Goal: Communication & Community: Participate in discussion

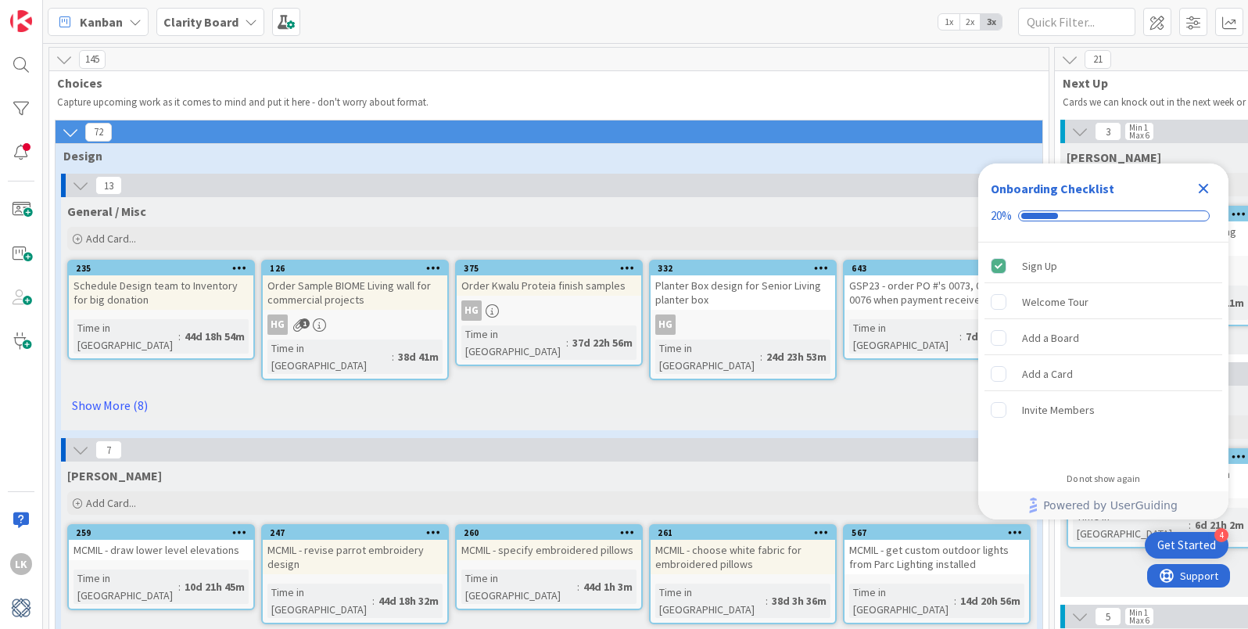
click at [1203, 182] on icon "Close Checklist" at bounding box center [1203, 188] width 19 height 19
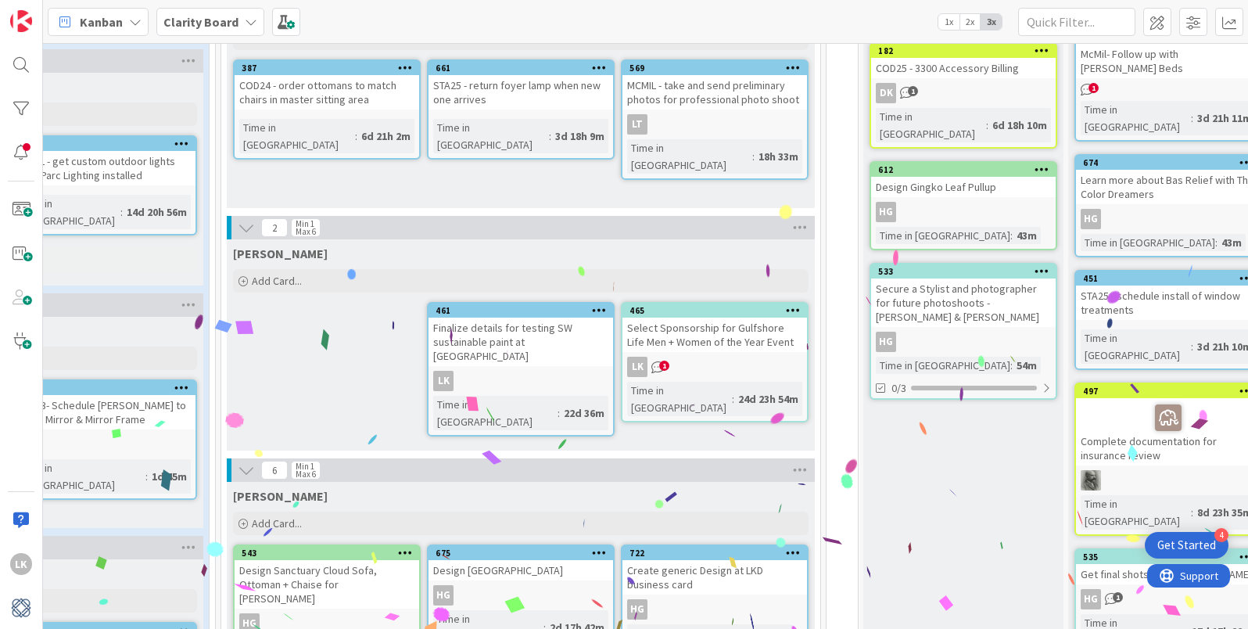
scroll to position [389, 823]
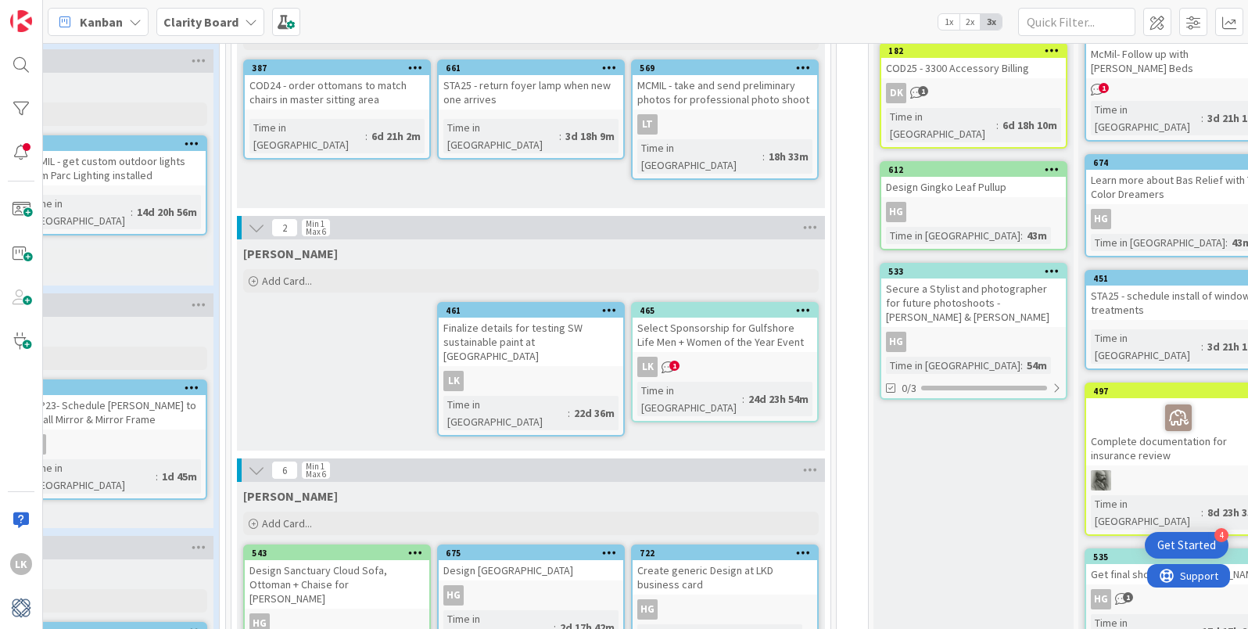
click at [669, 367] on span "1" at bounding box center [674, 365] width 10 height 10
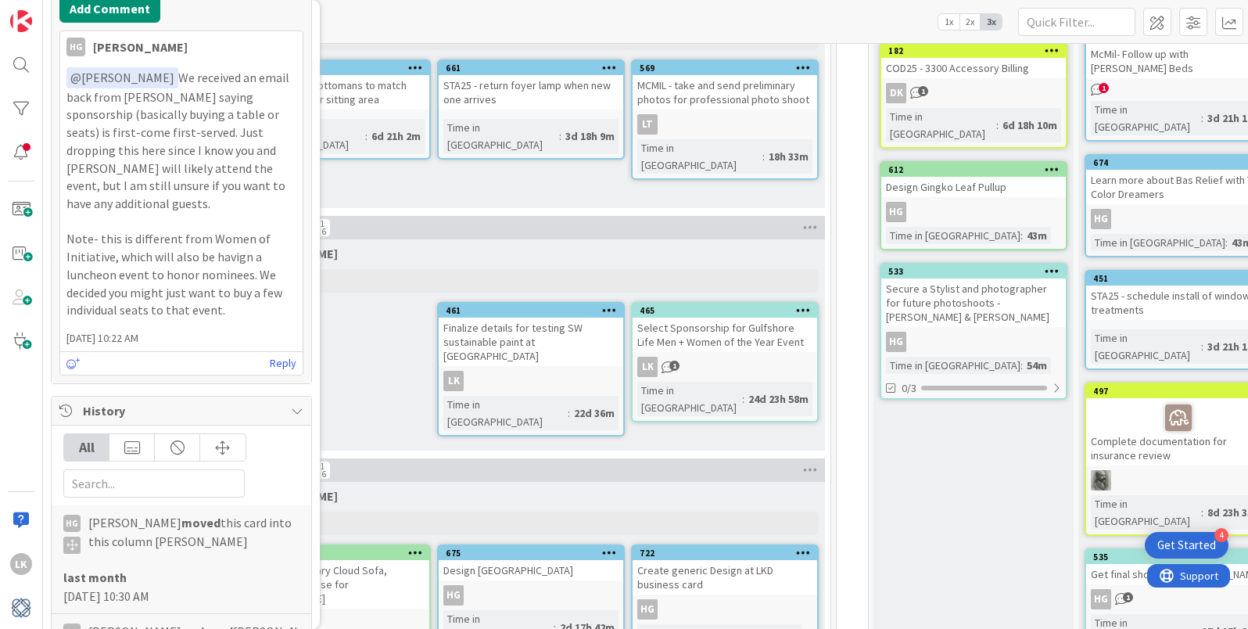
scroll to position [579, 0]
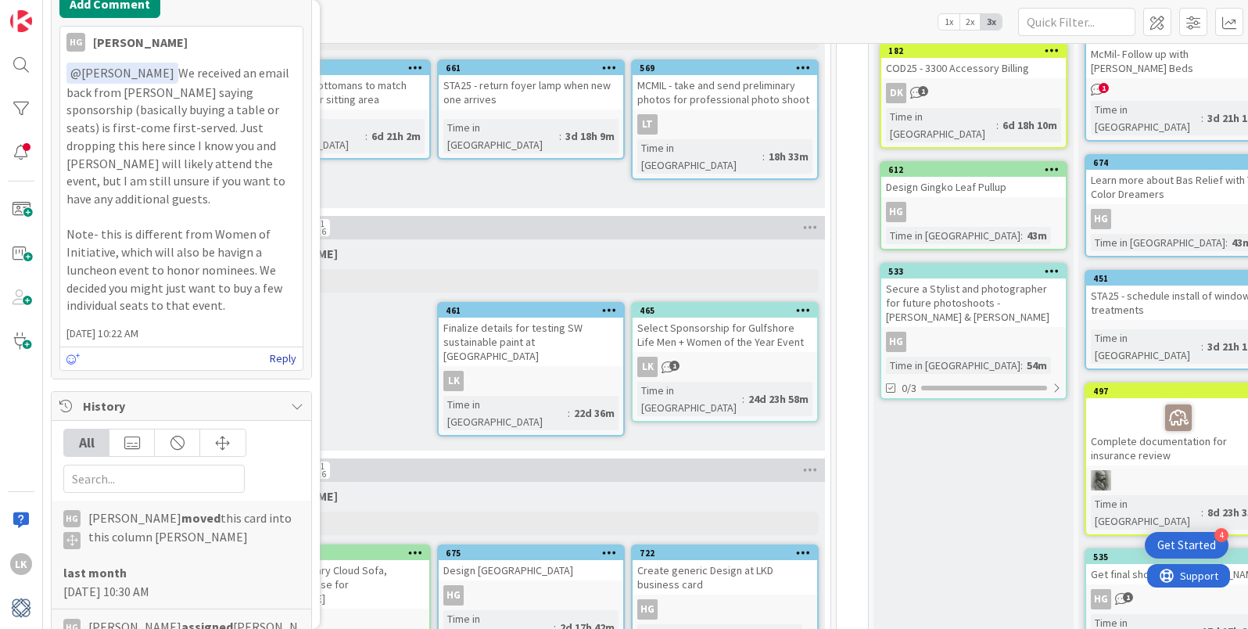
click at [278, 349] on link "Reply" at bounding box center [283, 359] width 27 height 20
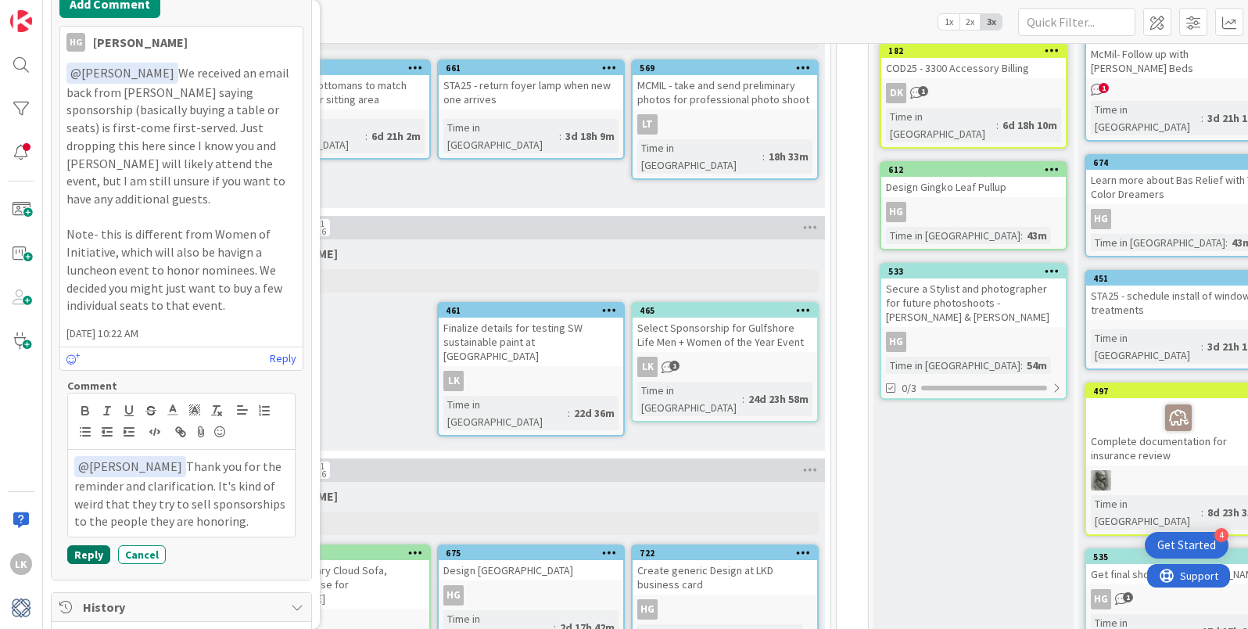
click at [86, 545] on button "Reply" at bounding box center [88, 554] width 43 height 19
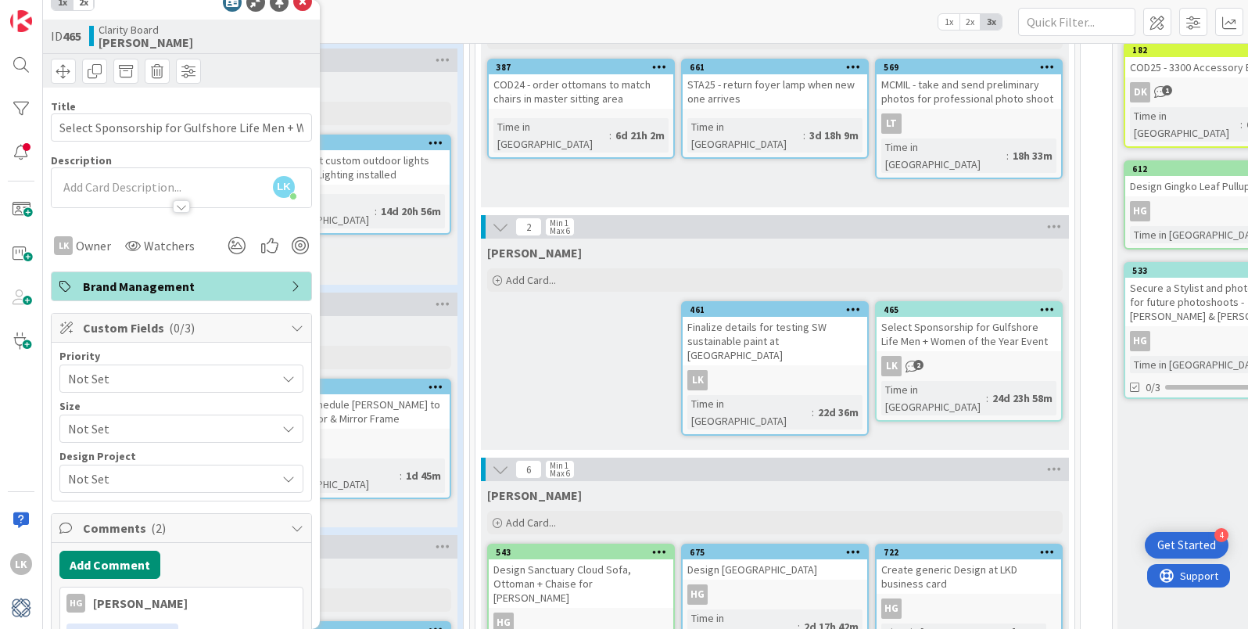
scroll to position [0, 0]
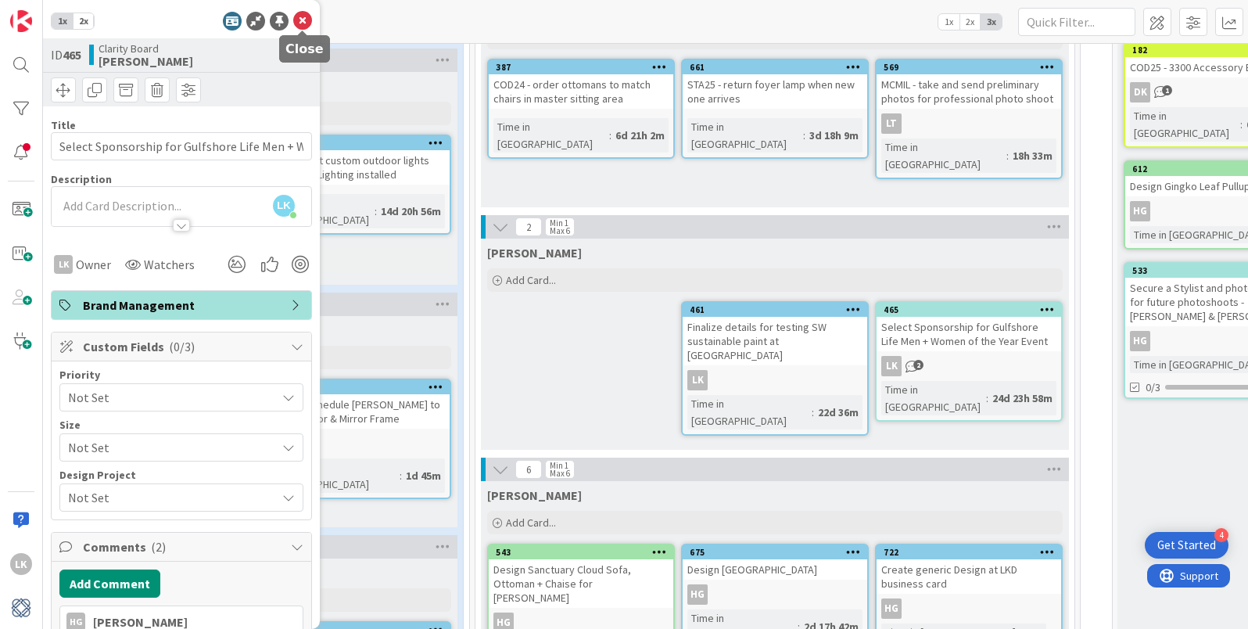
click at [303, 15] on icon at bounding box center [302, 21] width 19 height 19
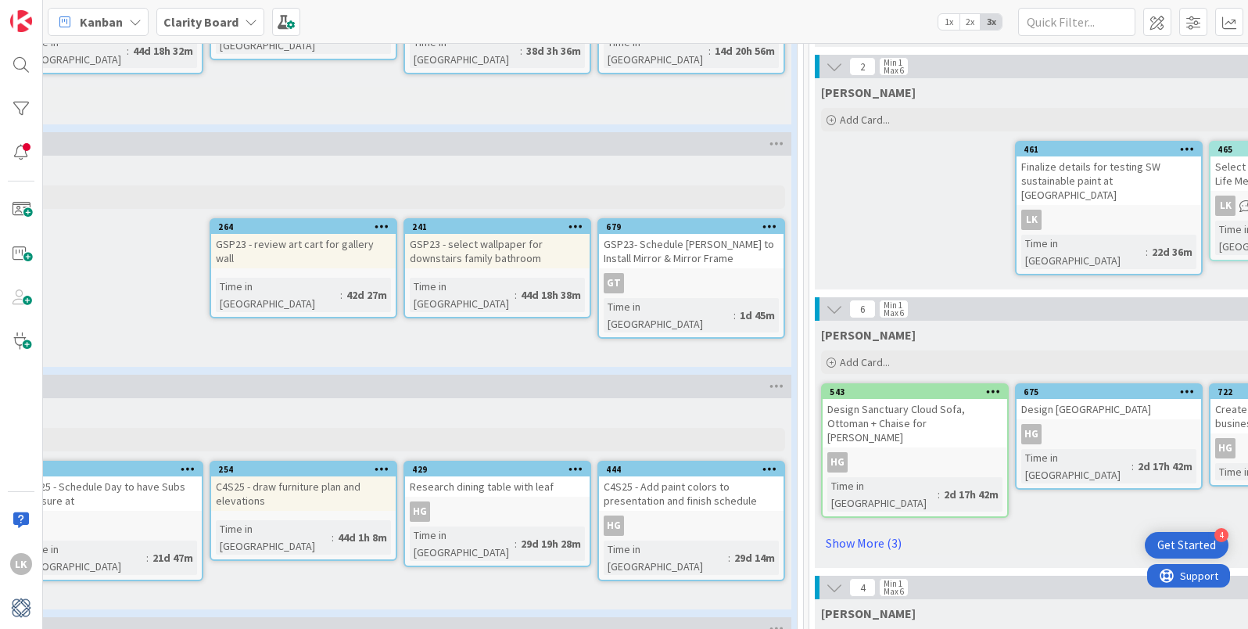
scroll to position [551, 246]
